Goal: Navigation & Orientation: Find specific page/section

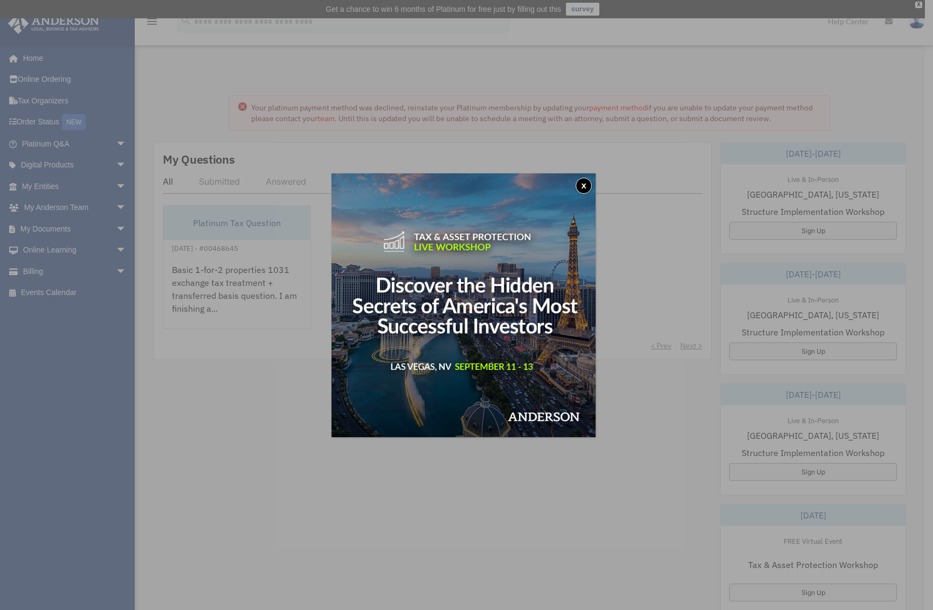
click at [587, 185] on button "x" at bounding box center [583, 186] width 16 height 16
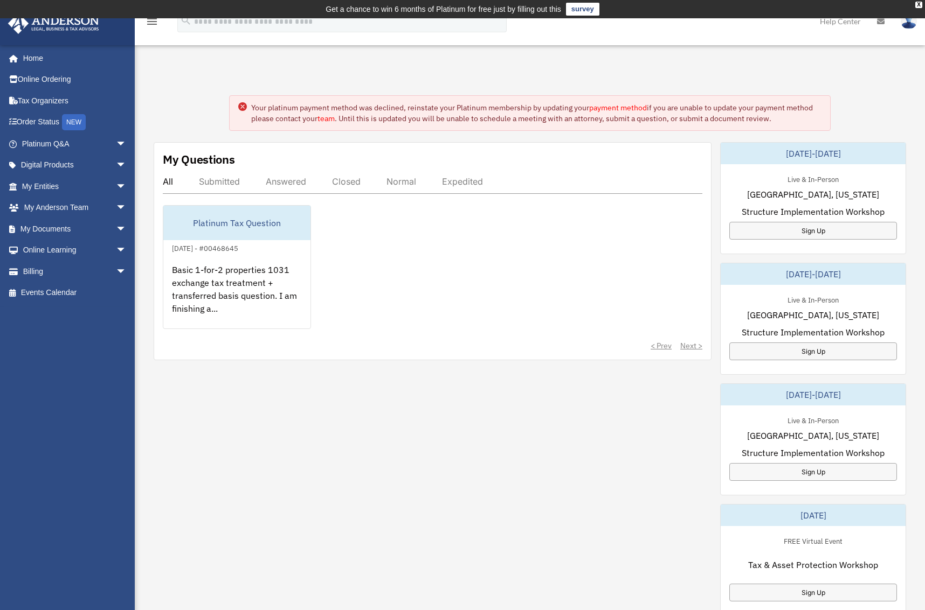
click at [593, 511] on div "My Questions All Submitted Answered Closed Normal Expedited Platinum Tax Questi…" at bounding box center [530, 446] width 752 height 608
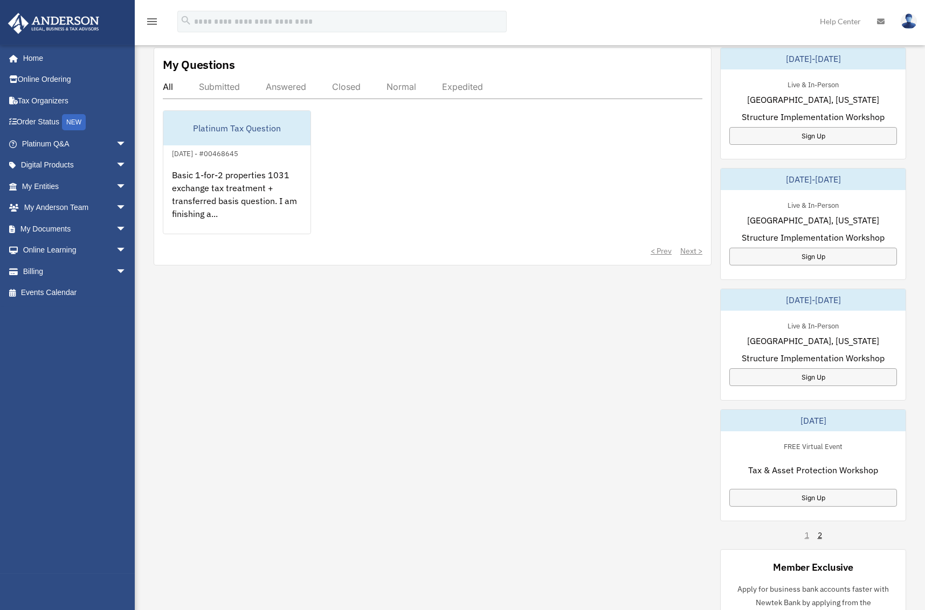
scroll to position [198, 0]
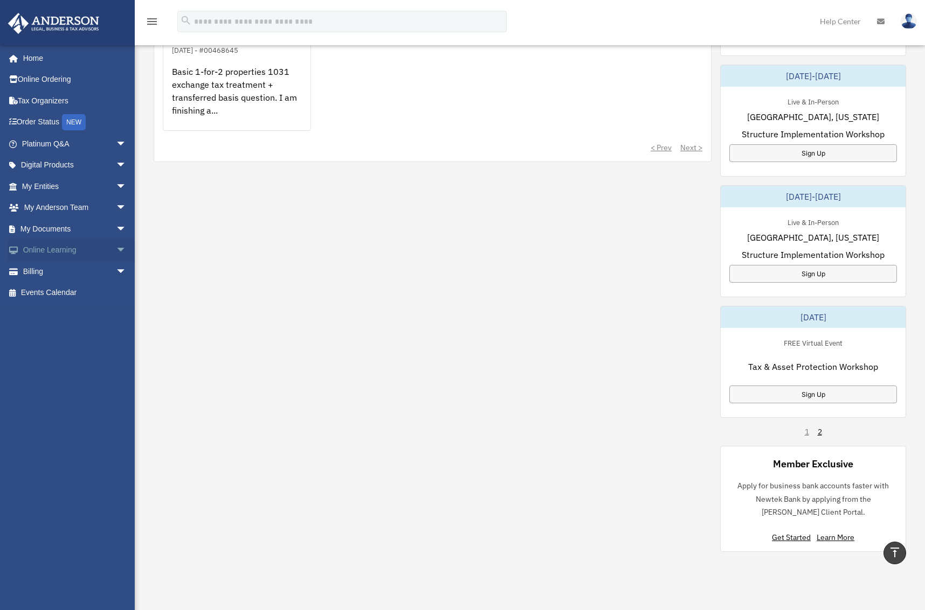
click at [116, 252] on span "arrow_drop_down" at bounding box center [127, 251] width 22 height 22
click at [116, 252] on span "arrow_drop_up" at bounding box center [127, 251] width 22 height 22
click at [116, 190] on span "arrow_drop_down" at bounding box center [127, 187] width 22 height 22
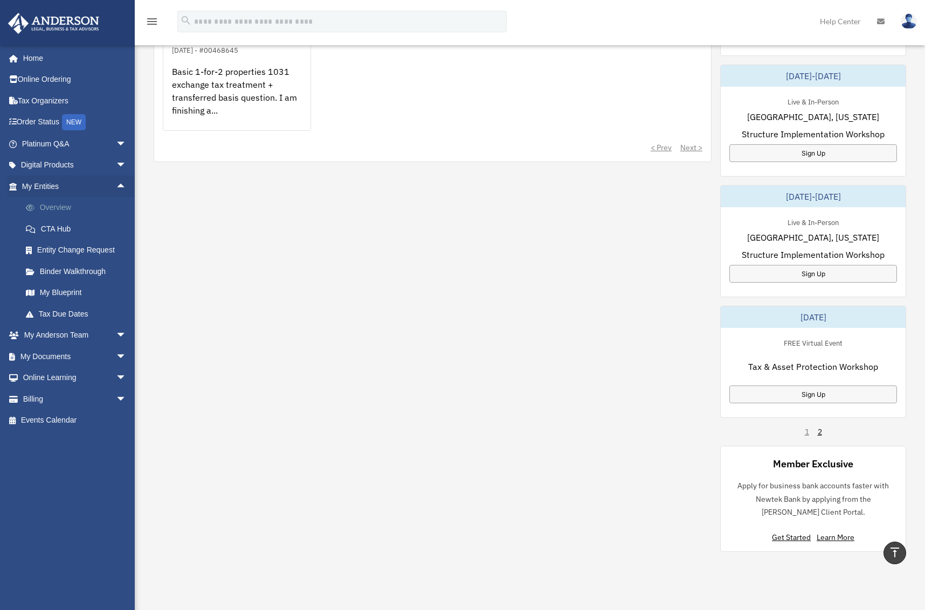
click at [59, 208] on link "Overview" at bounding box center [79, 208] width 128 height 22
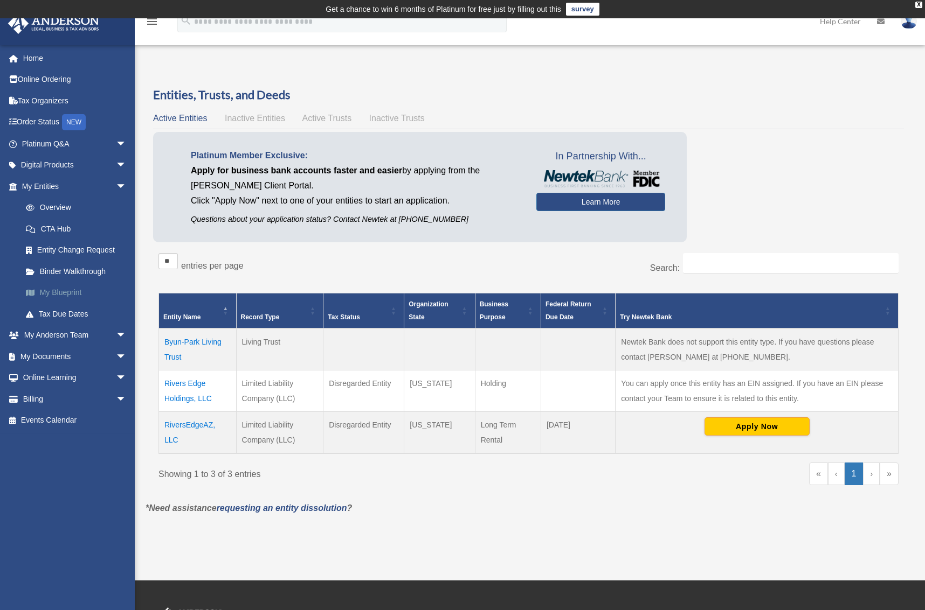
click at [65, 295] on link "My Blueprint" at bounding box center [79, 293] width 128 height 22
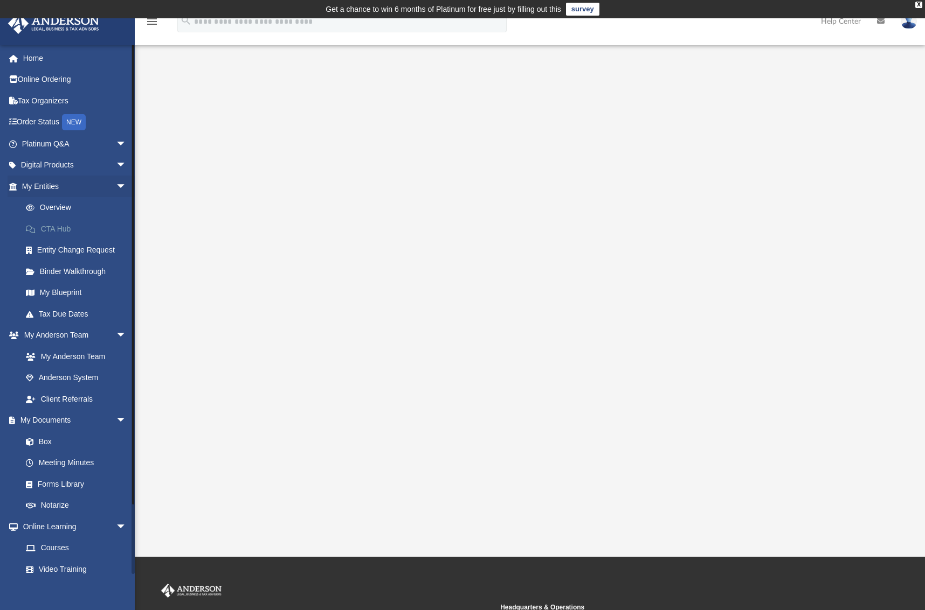
click at [66, 231] on link "CTA Hub" at bounding box center [79, 229] width 128 height 22
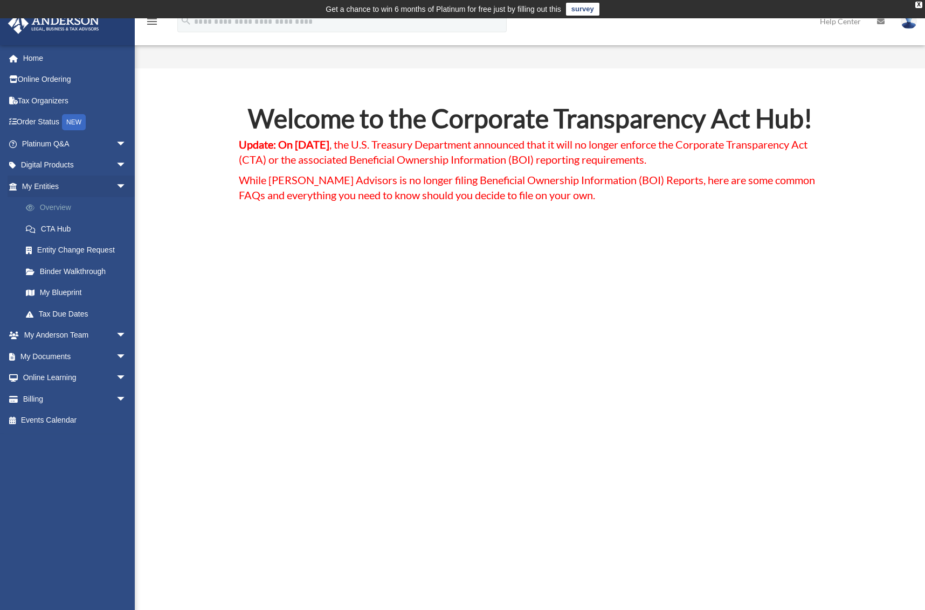
click at [55, 207] on link "Overview" at bounding box center [79, 208] width 128 height 22
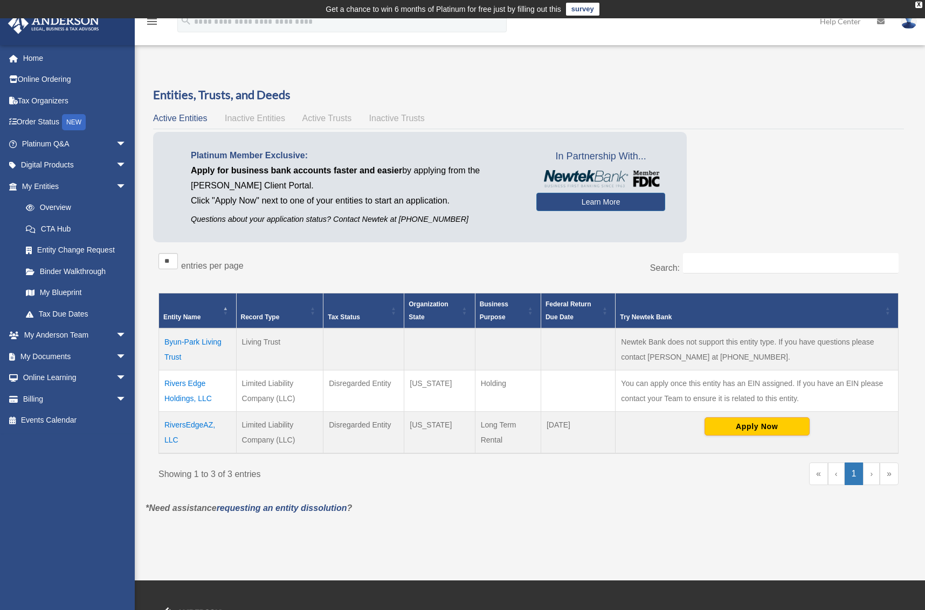
click at [181, 343] on td "Byun-Park Living Trust" at bounding box center [198, 350] width 78 height 42
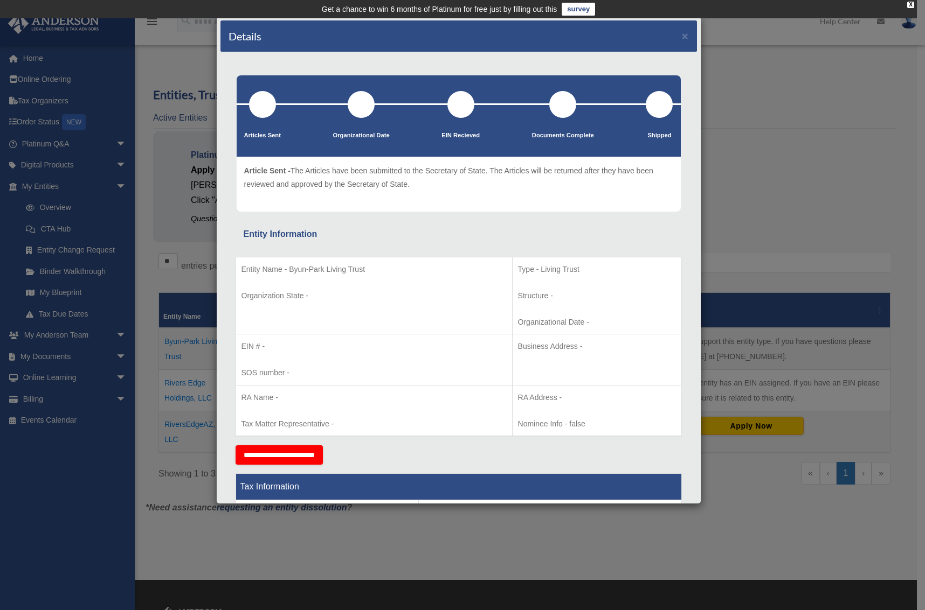
click at [759, 110] on div "Details × Articles Sent Organizational Date" at bounding box center [462, 305] width 925 height 610
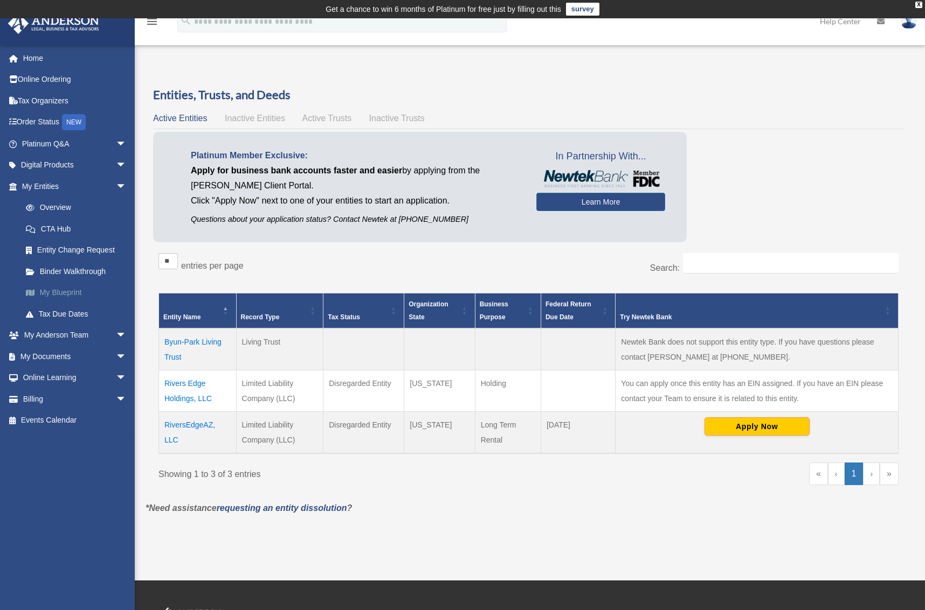
click at [72, 293] on link "My Blueprint" at bounding box center [79, 293] width 128 height 22
